Goal: Task Accomplishment & Management: Manage account settings

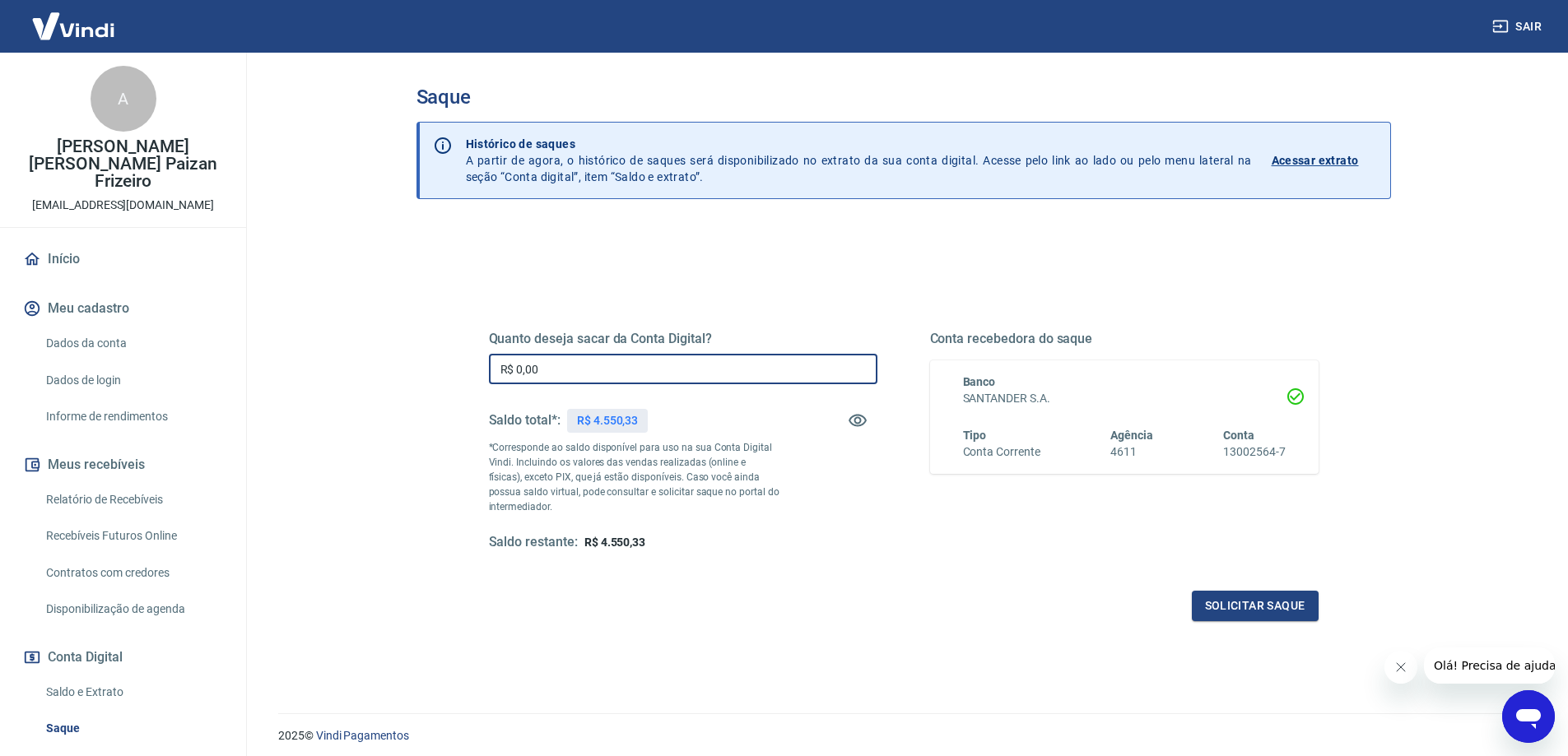
click at [723, 367] on input "R$ 0,00" at bounding box center [682, 369] width 388 height 30
type input "R$ 45,50"
click at [608, 372] on input "R$ 0,00" at bounding box center [682, 369] width 388 height 30
type input "R$ 4.550,33"
click at [1300, 605] on button "Solicitar saque" at bounding box center [1255, 605] width 127 height 30
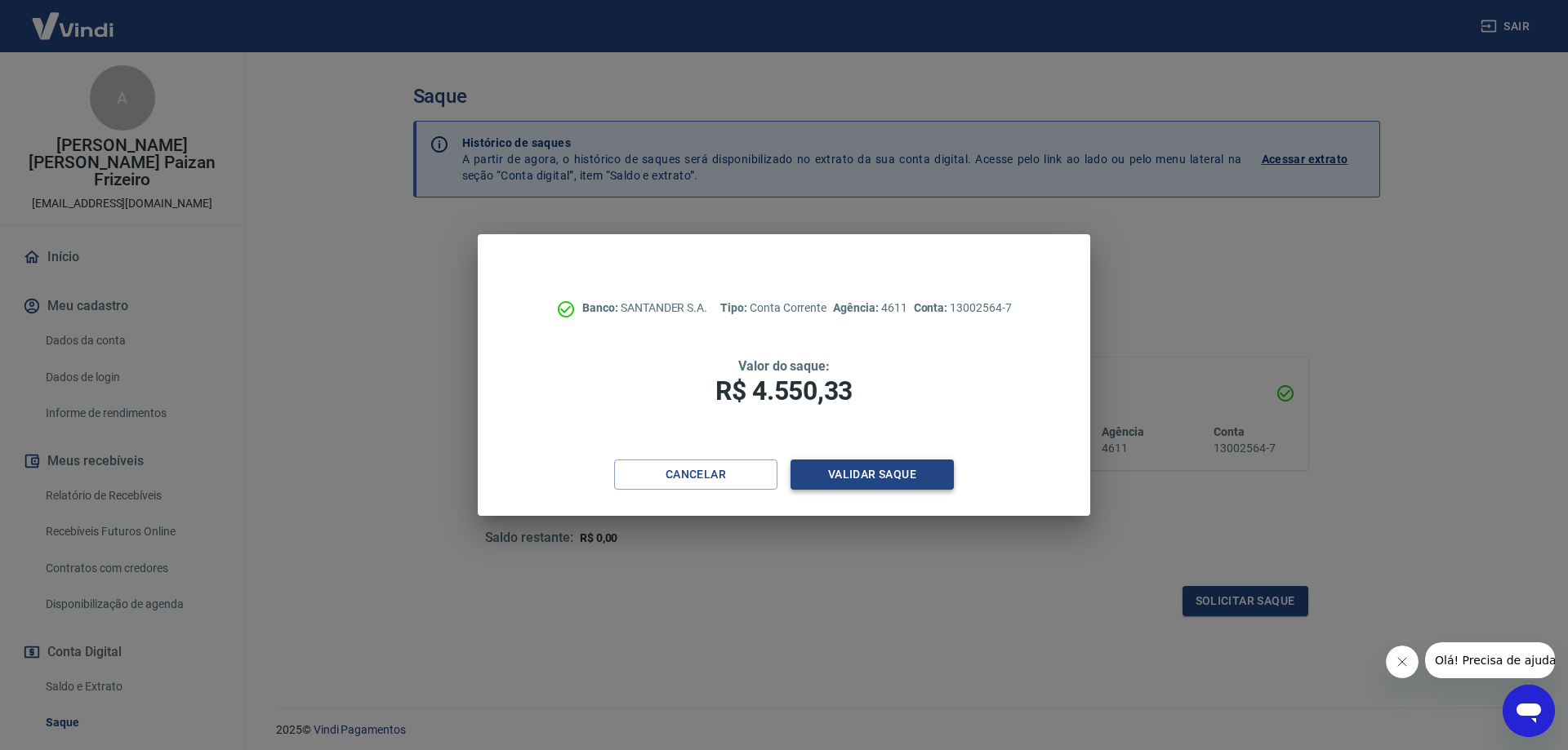
click at [909, 474] on button "Validar saque" at bounding box center [872, 474] width 163 height 30
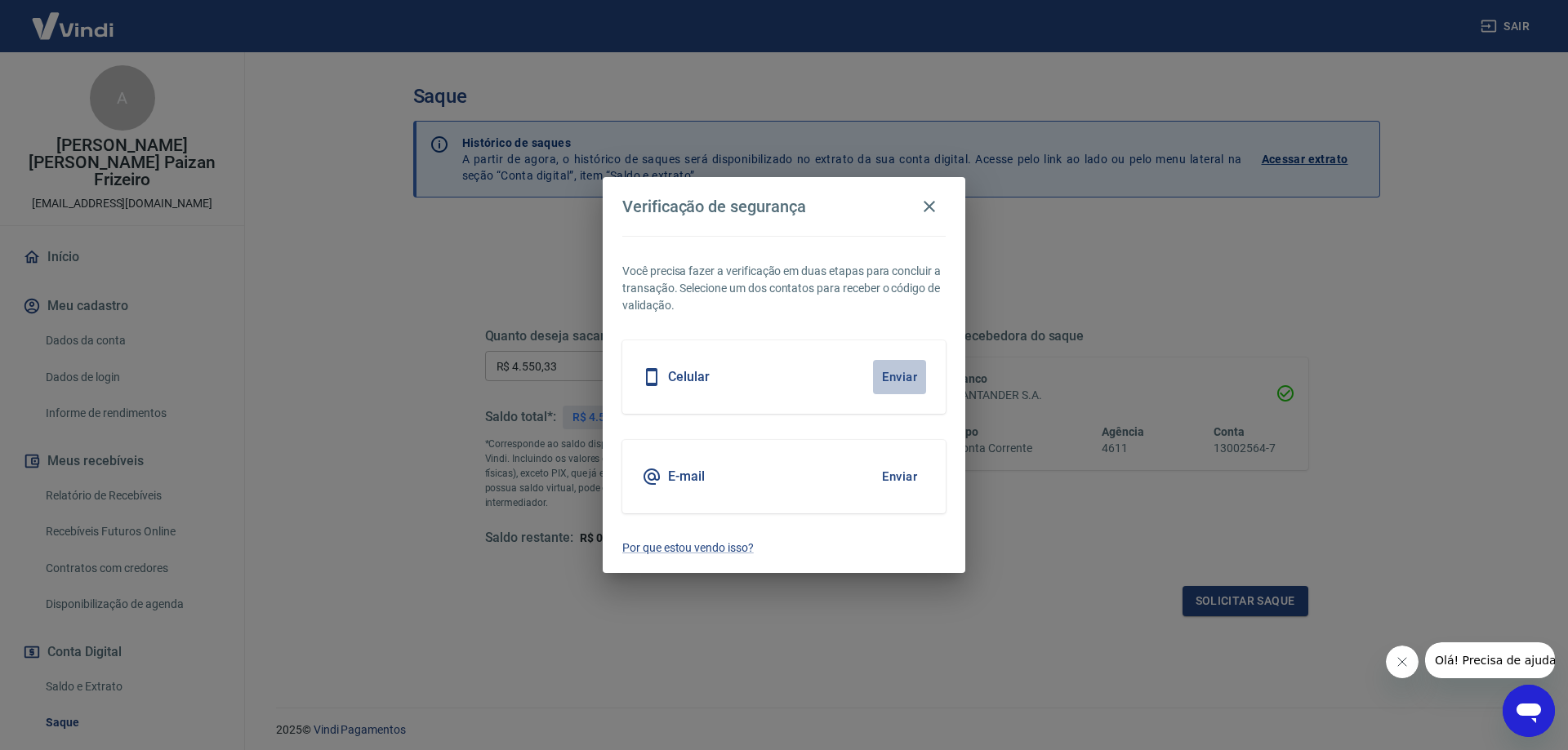
click at [910, 371] on button "Enviar" at bounding box center [899, 378] width 53 height 35
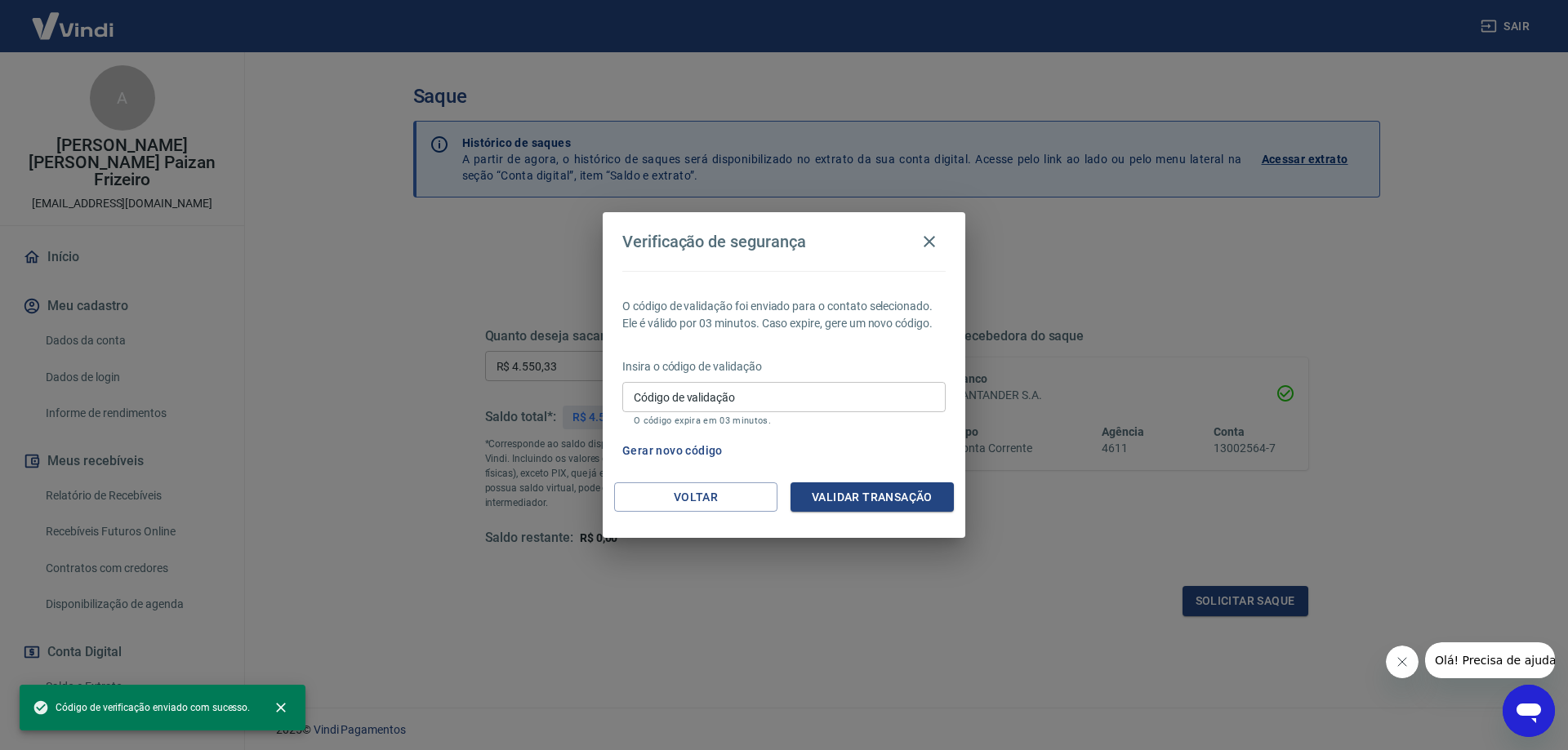
click at [900, 375] on div "Insira o código de validação Código de validação Código de validação O código e…" at bounding box center [784, 394] width 323 height 71
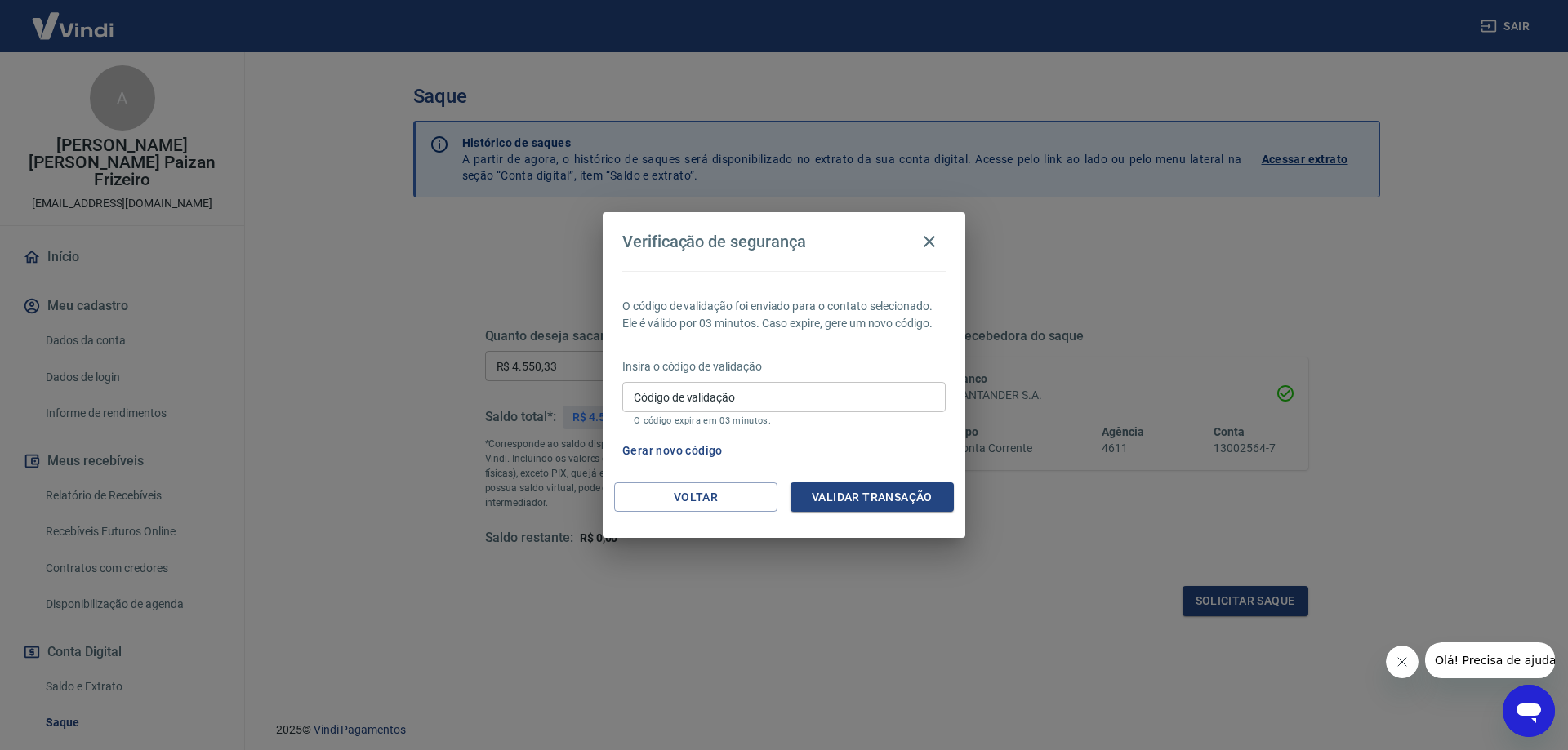
click at [873, 399] on input "Código de validação" at bounding box center [784, 397] width 323 height 30
click at [928, 235] on icon "button" at bounding box center [928, 241] width 19 height 19
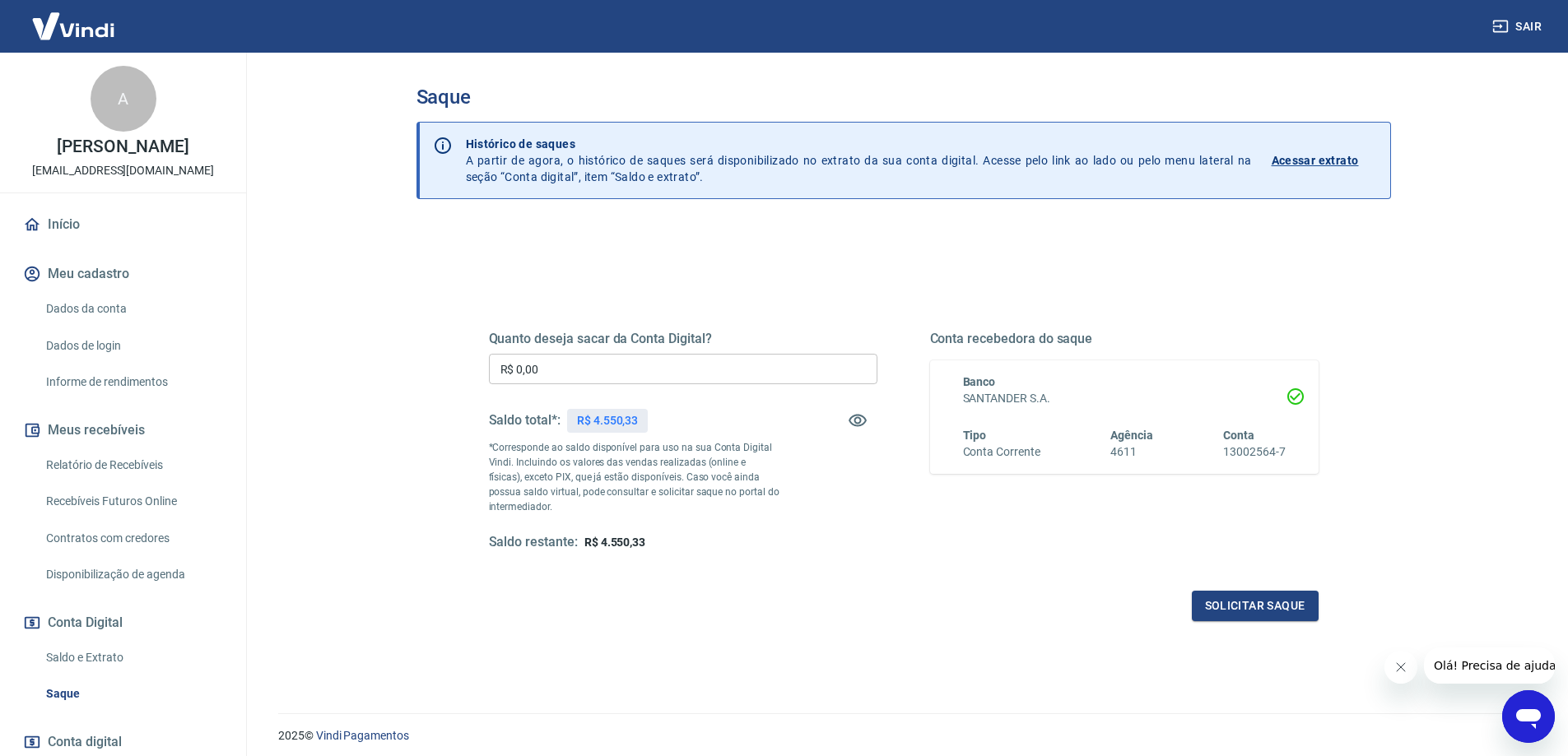
click at [625, 364] on input "R$ 0,00" at bounding box center [682, 369] width 388 height 30
type input "R$ 4.550,33"
click at [1216, 620] on button "Solicitar saque" at bounding box center [1255, 605] width 127 height 30
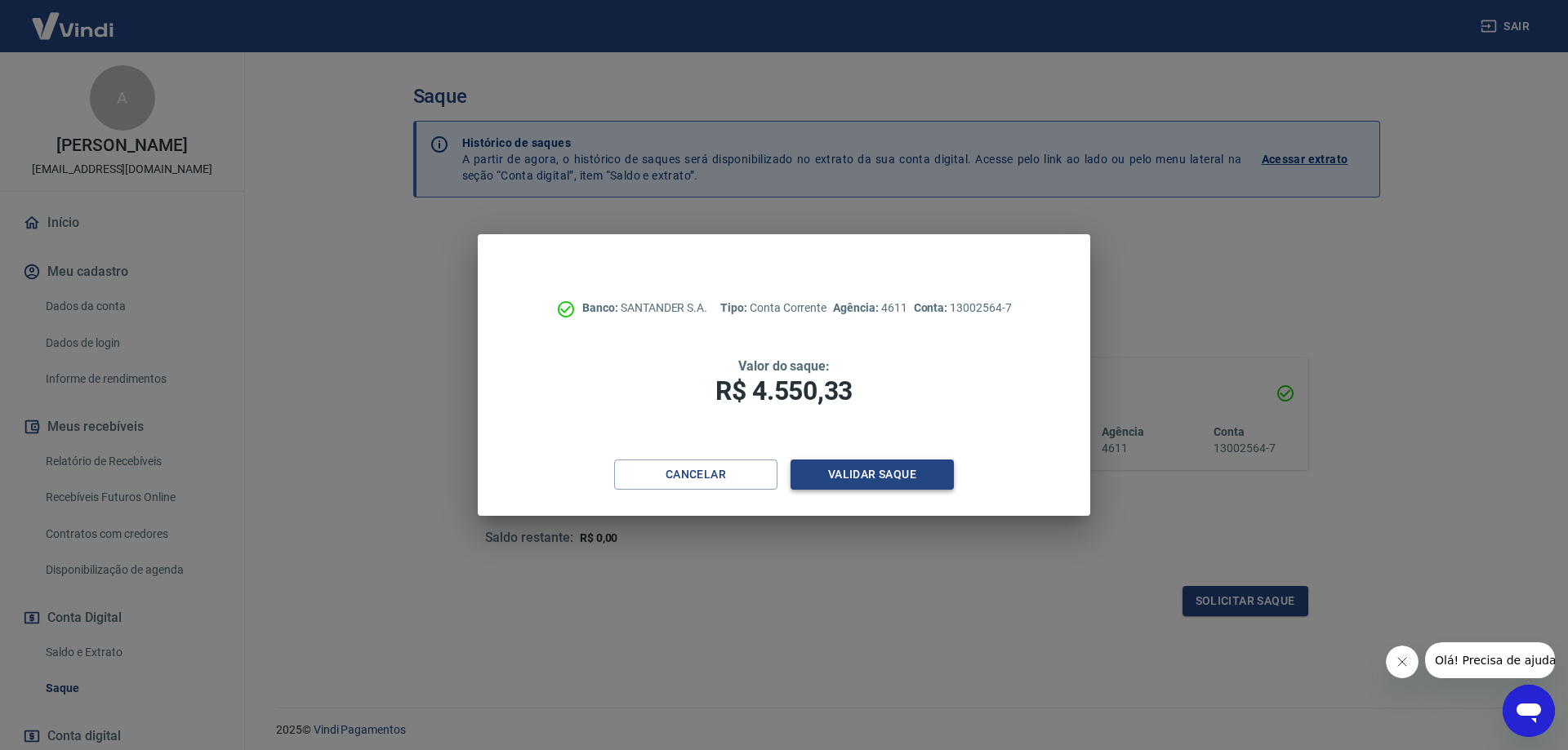
click at [854, 463] on button "Validar saque" at bounding box center [872, 474] width 163 height 30
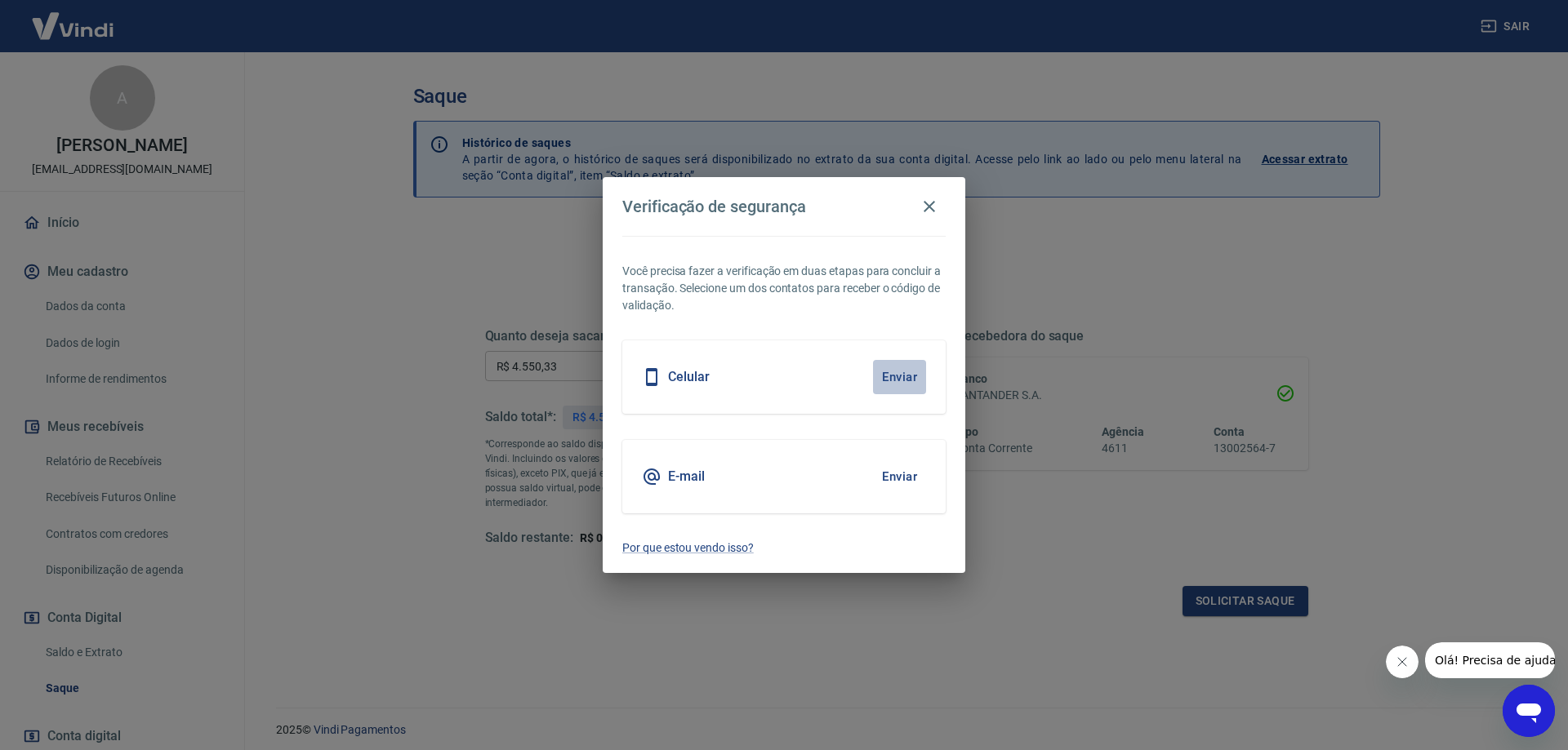
click at [909, 375] on button "Enviar" at bounding box center [899, 378] width 53 height 35
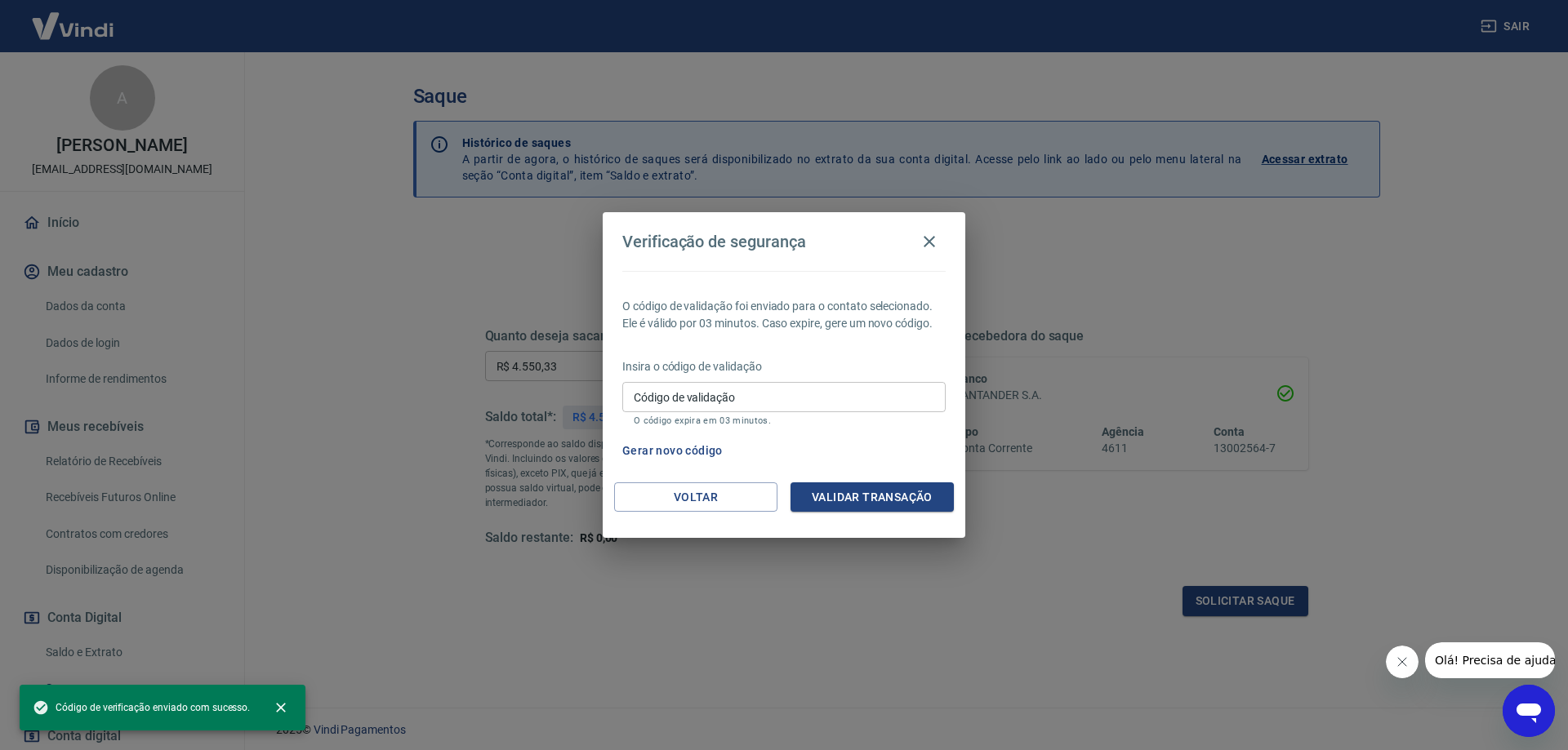
click at [766, 396] on input "Código de validação" at bounding box center [784, 397] width 323 height 30
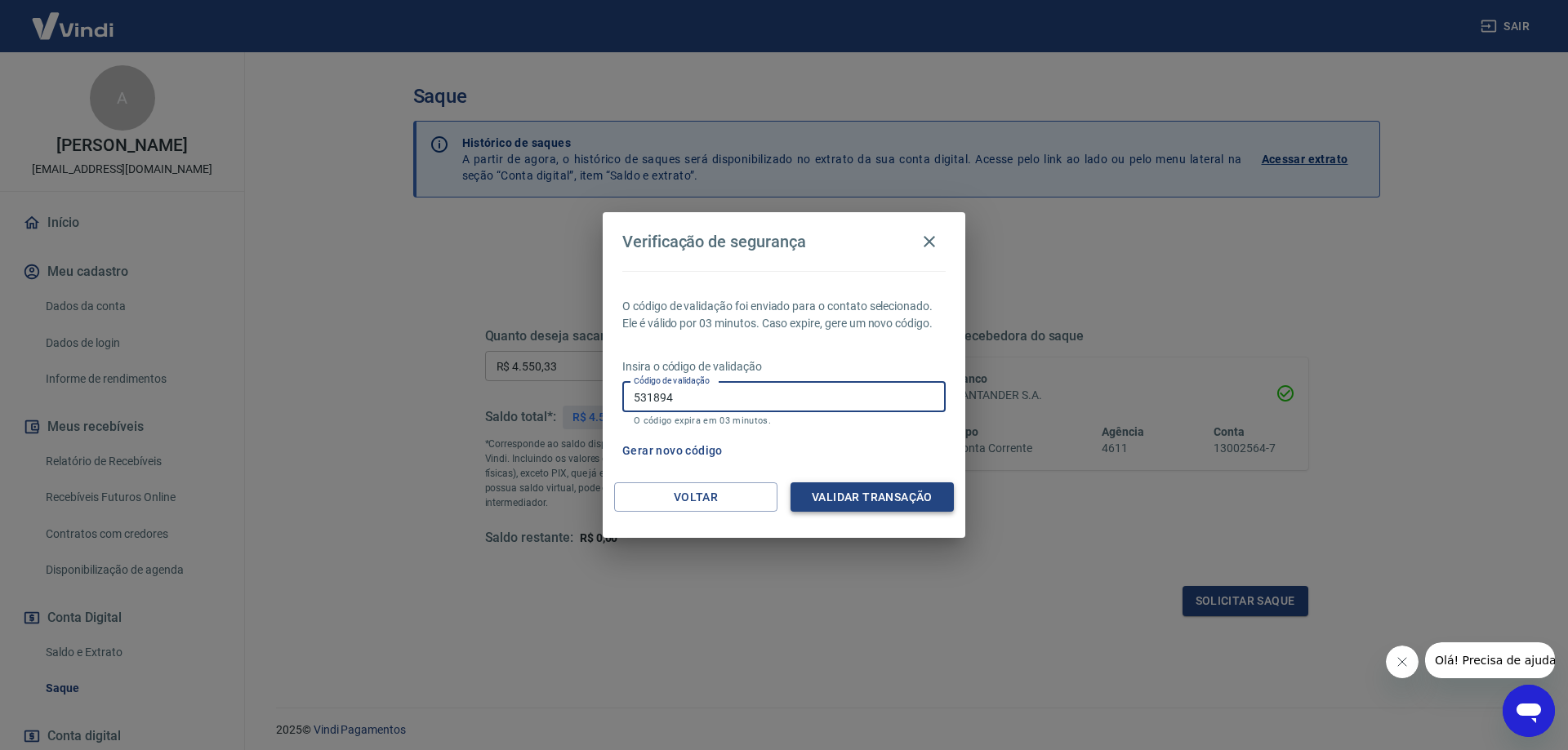
click at [861, 500] on button "Validar transação" at bounding box center [872, 497] width 163 height 30
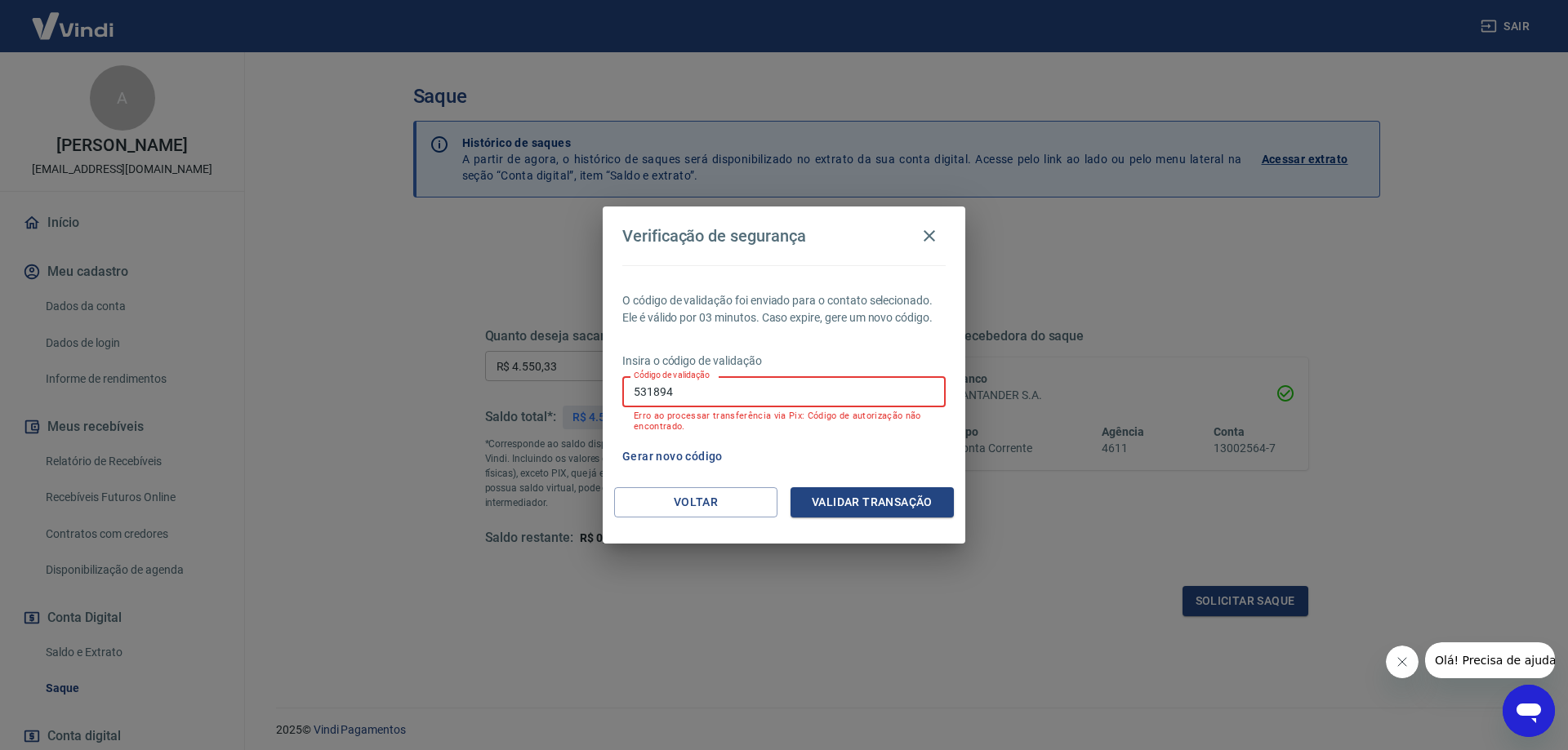
drag, startPoint x: 717, startPoint y: 389, endPoint x: 637, endPoint y: 410, distance: 82.7
click at [637, 410] on div "Código de validação 531894 Código de validação Erro ao processar transferência …" at bounding box center [784, 403] width 323 height 55
type input "5"
type input "978359"
click at [852, 508] on button "Validar transação" at bounding box center [872, 502] width 163 height 30
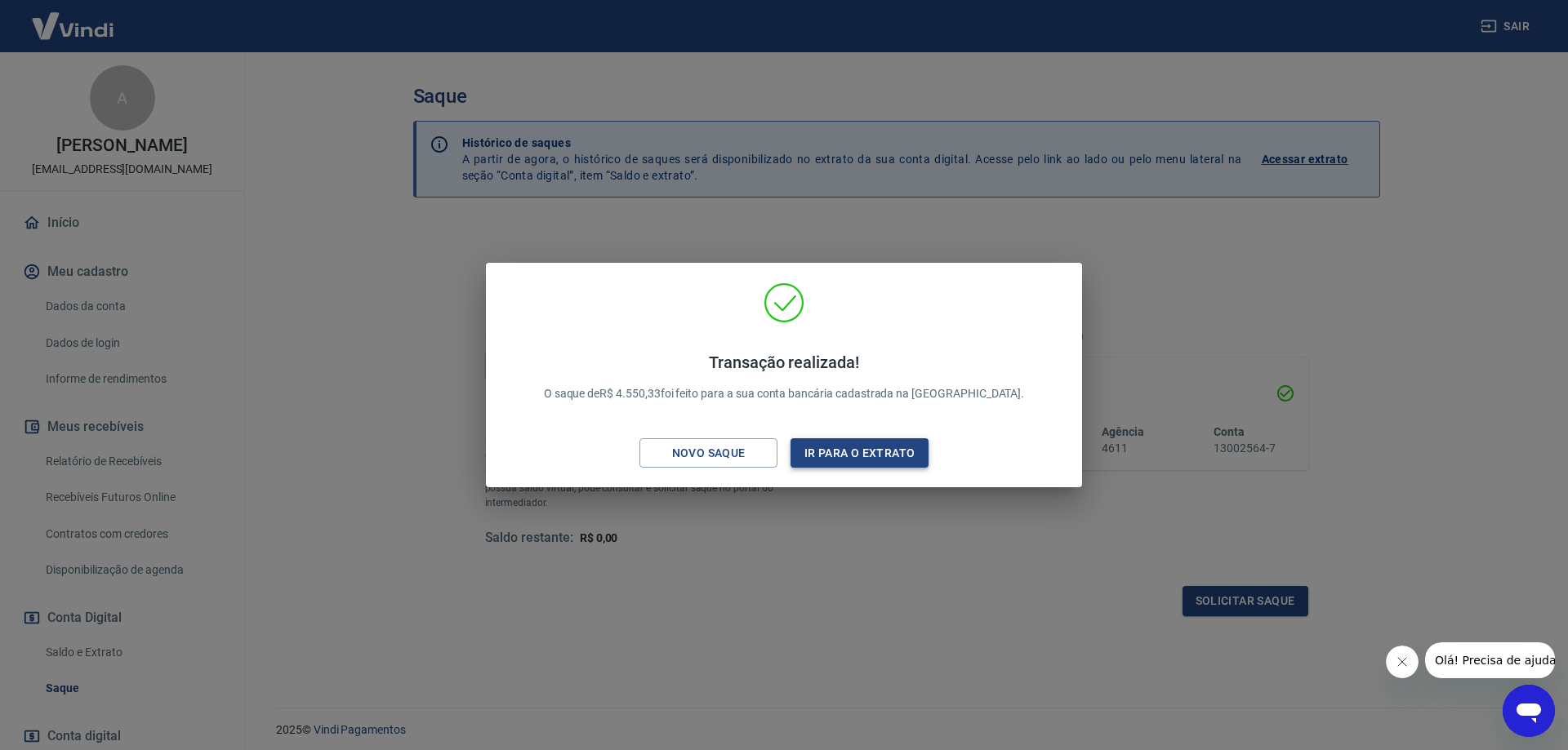
click at [862, 449] on button "Ir para o extrato" at bounding box center [859, 453] width 138 height 30
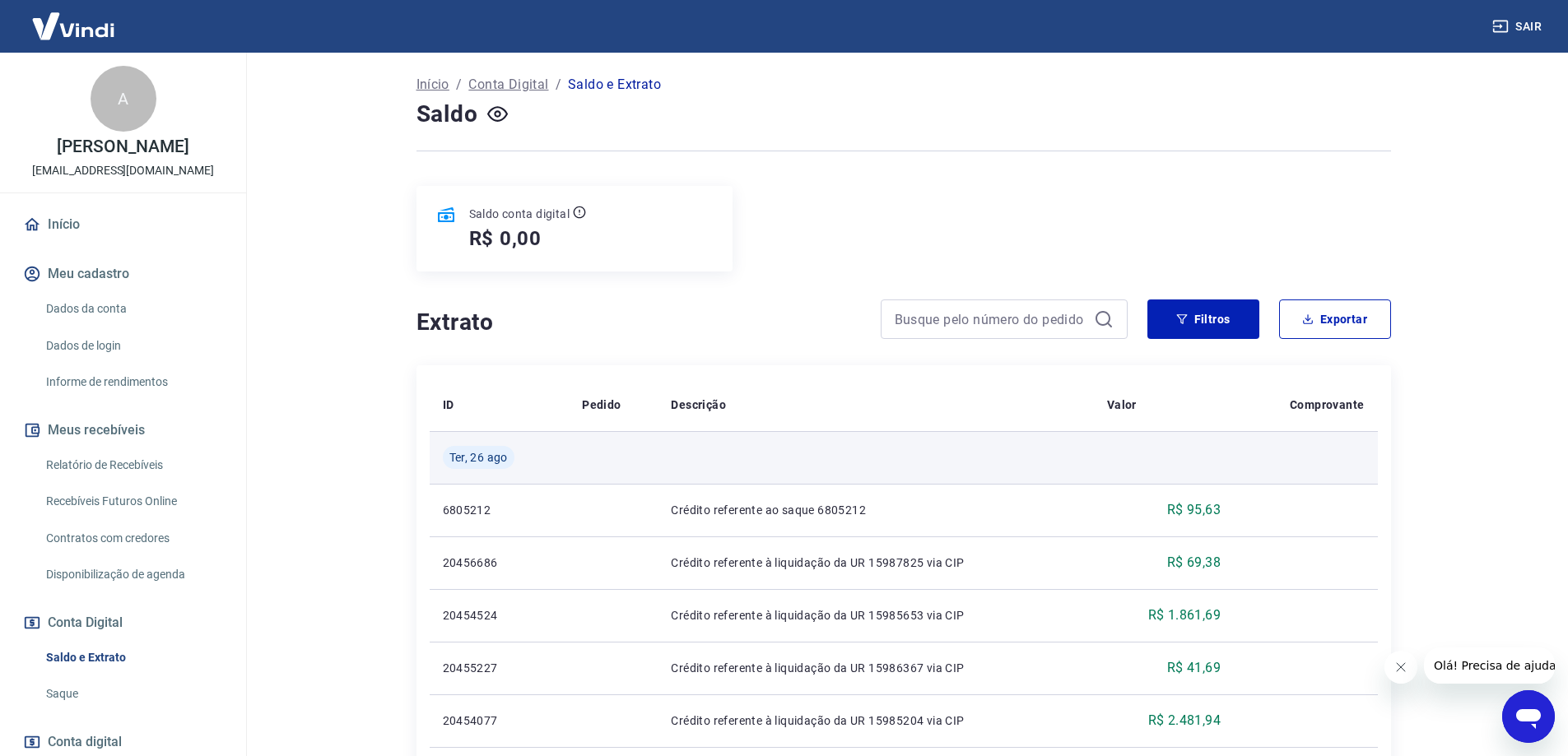
scroll to position [246, 0]
